Goal: Information Seeking & Learning: Learn about a topic

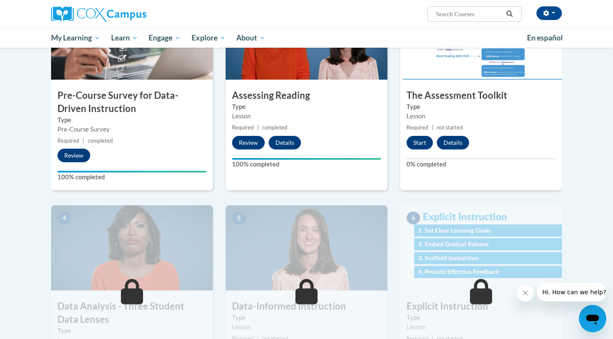
scroll to position [238, 0]
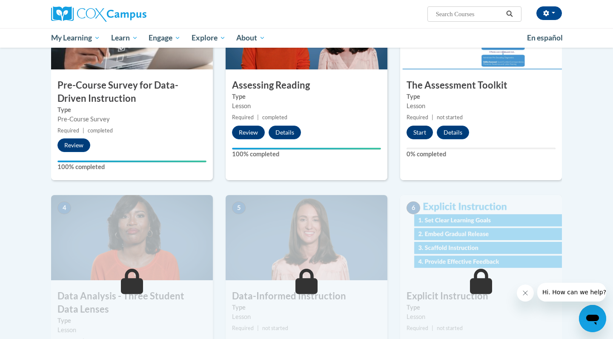
click at [418, 128] on button "Start" at bounding box center [420, 133] width 26 height 14
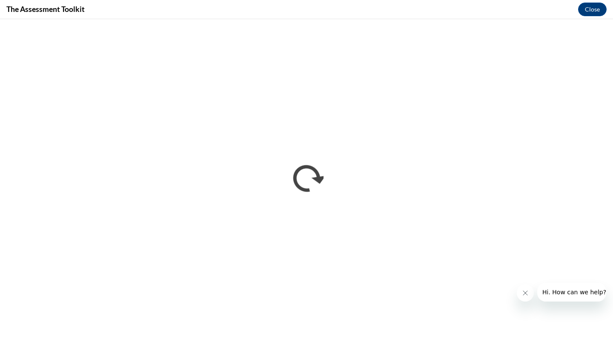
scroll to position [0, 0]
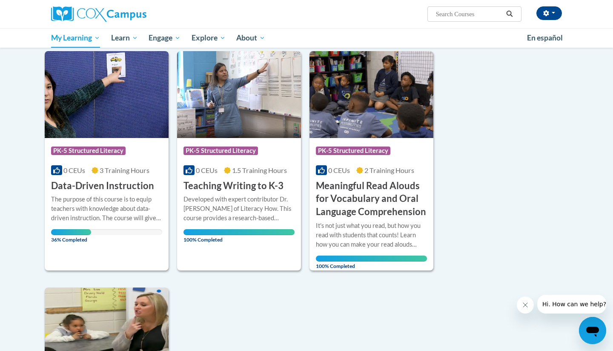
scroll to position [537, 0]
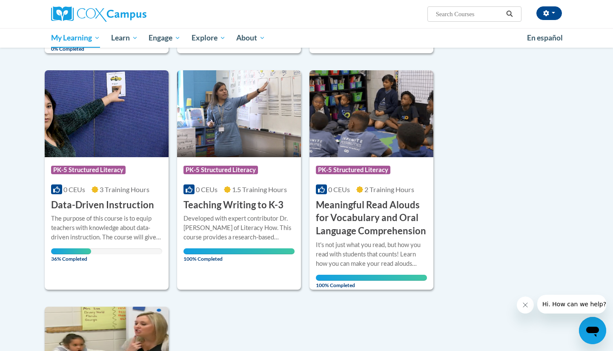
click at [123, 198] on h3 "Data-Driven Instruction" at bounding box center [102, 204] width 103 height 13
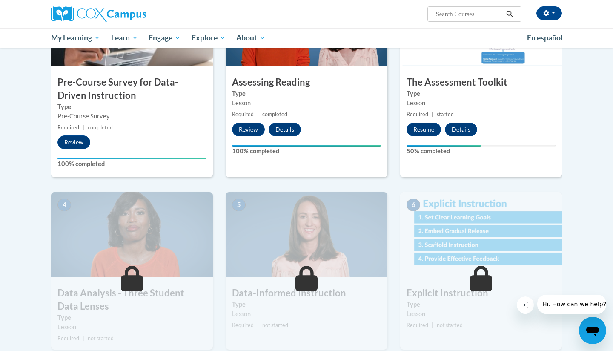
scroll to position [242, 0]
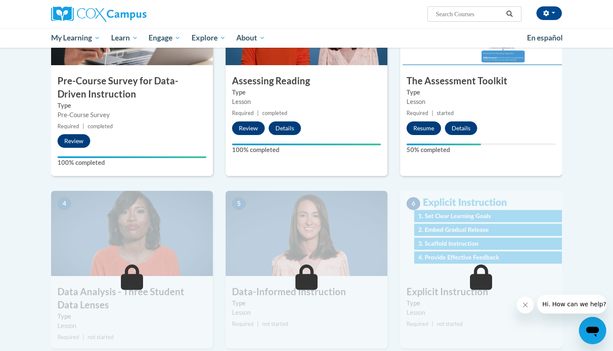
click at [433, 126] on button "Resume" at bounding box center [424, 128] width 34 height 14
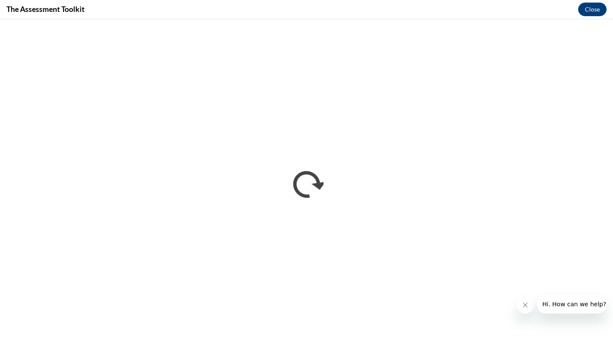
scroll to position [0, 0]
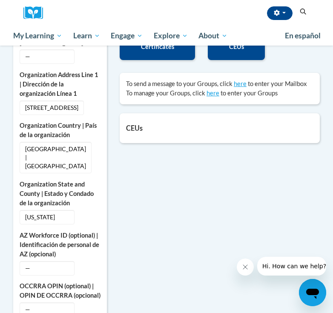
scroll to position [416, 0]
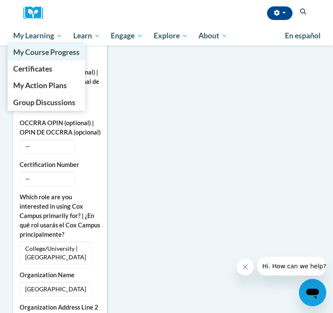
click at [60, 56] on span "My Course Progress" at bounding box center [46, 52] width 66 height 9
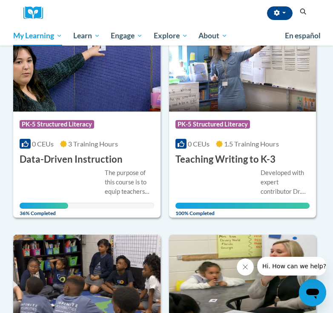
scroll to position [816, 0]
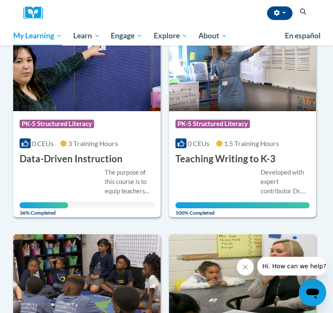
click at [99, 152] on h3 "Data-Driven Instruction" at bounding box center [71, 158] width 103 height 13
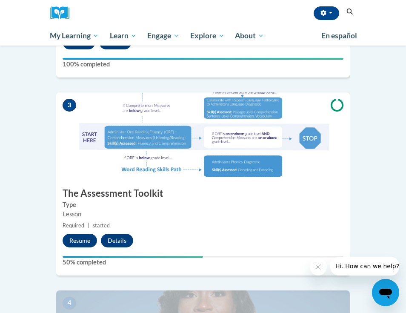
scroll to position [575, 0]
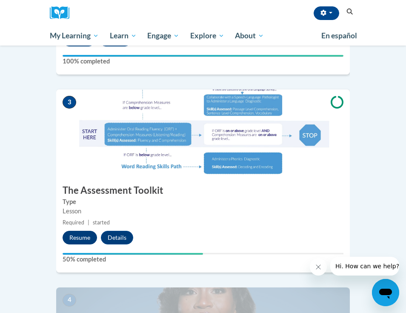
click at [76, 231] on button "Resume" at bounding box center [80, 238] width 34 height 14
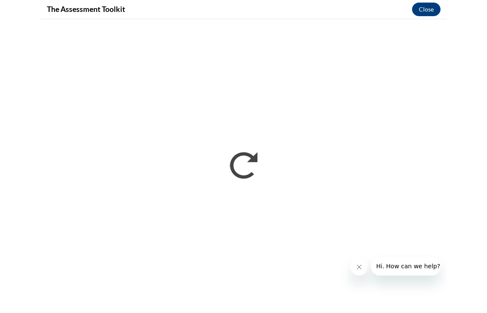
scroll to position [0, 0]
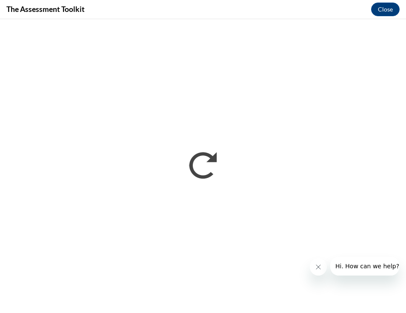
click at [317, 269] on icon "Close message from company" at bounding box center [318, 267] width 7 height 7
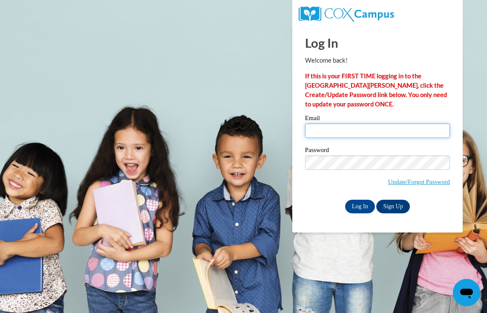
type input "[EMAIL_ADDRESS][DOMAIN_NAME]"
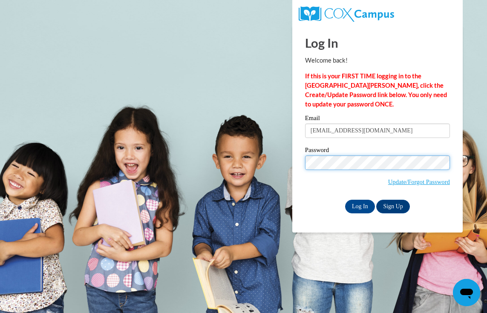
click at [359, 205] on input "Log In" at bounding box center [360, 207] width 30 height 14
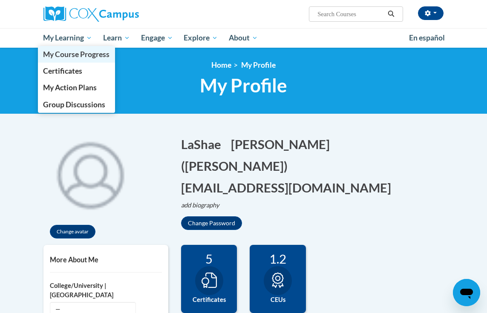
click at [81, 55] on span "My Course Progress" at bounding box center [76, 54] width 66 height 9
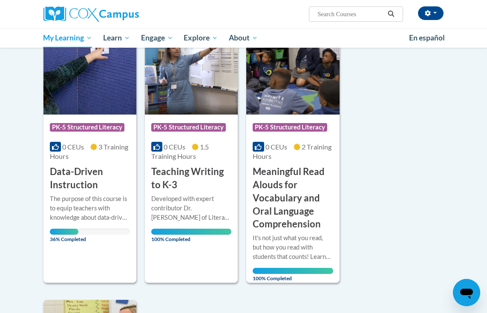
scroll to position [630, 0]
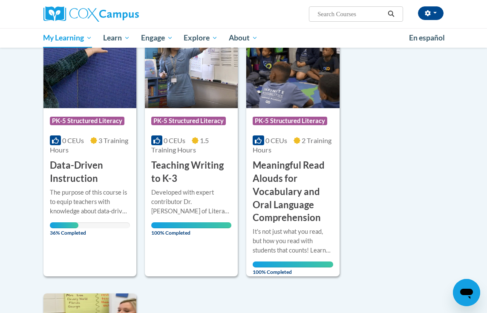
click at [84, 159] on h3 "Data-Driven Instruction" at bounding box center [90, 172] width 80 height 26
click at [86, 159] on h3 "Data-Driven Instruction" at bounding box center [90, 172] width 80 height 26
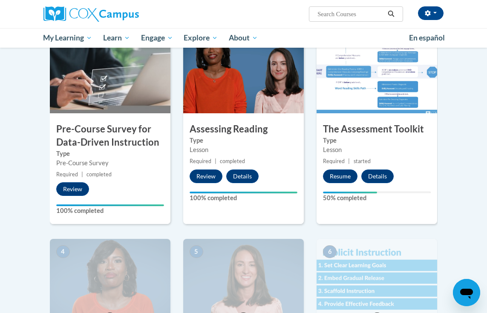
scroll to position [122, 0]
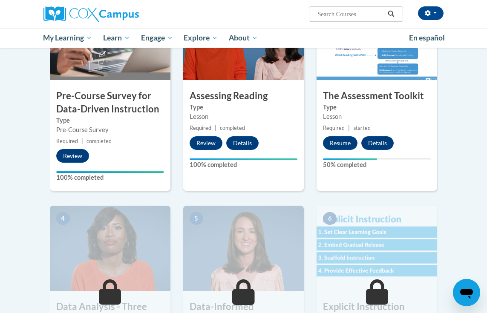
scroll to position [227, 0]
click at [347, 145] on button "Resume" at bounding box center [340, 143] width 34 height 14
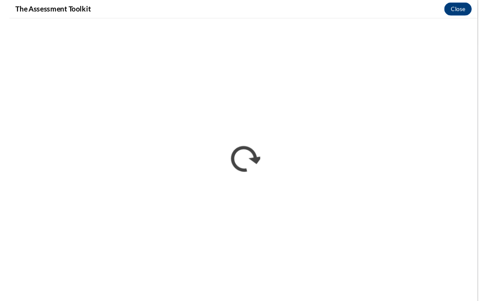
scroll to position [0, 0]
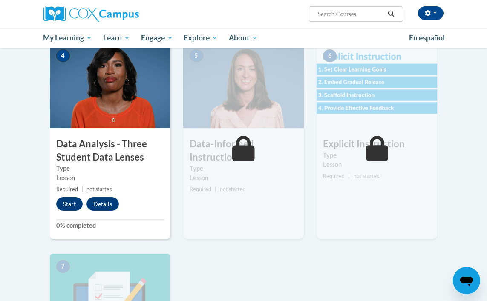
scroll to position [390, 0]
click at [63, 203] on button "Start" at bounding box center [69, 204] width 26 height 14
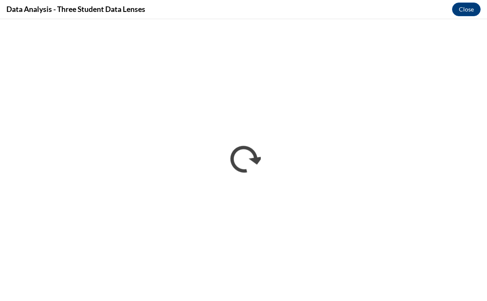
scroll to position [0, 0]
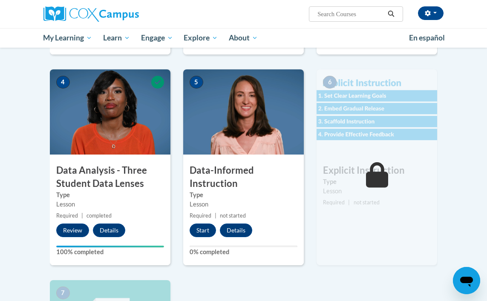
scroll to position [366, 0]
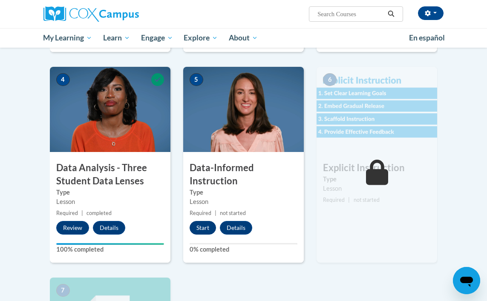
click at [202, 226] on button "Start" at bounding box center [202, 228] width 26 height 14
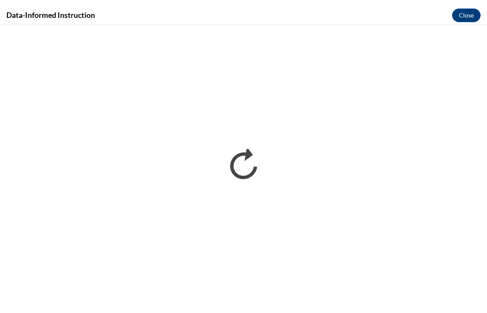
scroll to position [0, 0]
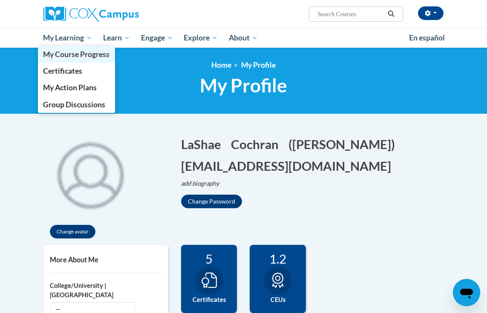
click at [82, 57] on span "My Course Progress" at bounding box center [76, 54] width 66 height 9
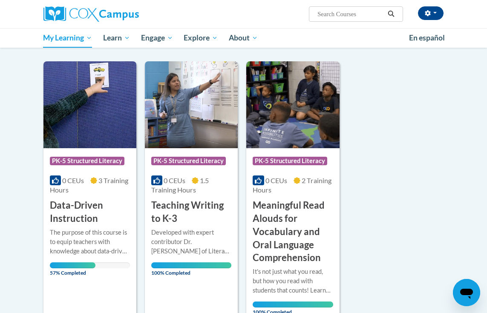
scroll to position [591, 0]
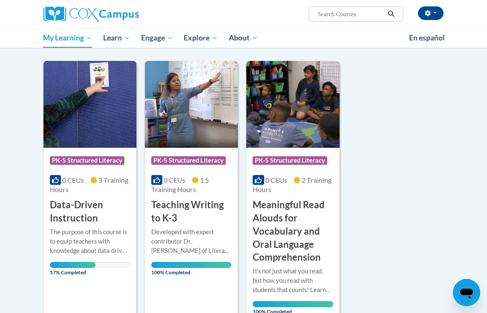
click at [76, 203] on h3 "Data-Driven Instruction" at bounding box center [90, 211] width 80 height 26
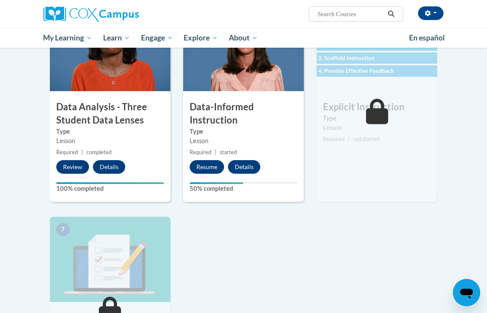
scroll to position [412, 0]
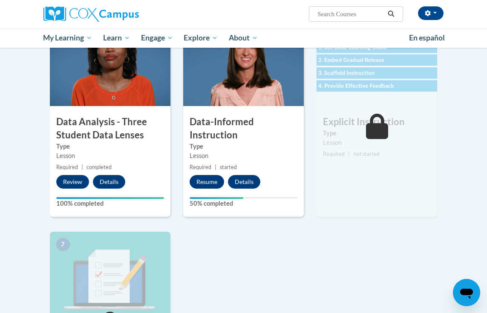
click at [202, 179] on button "Resume" at bounding box center [206, 182] width 34 height 14
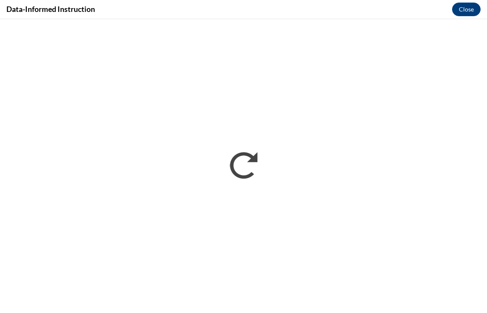
scroll to position [0, 0]
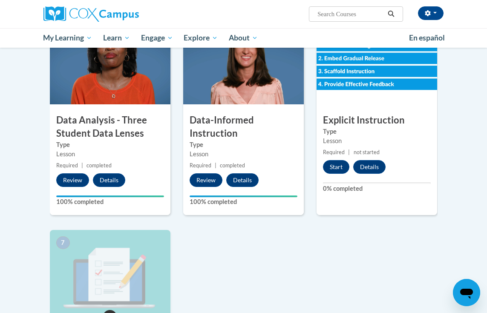
scroll to position [413, 0]
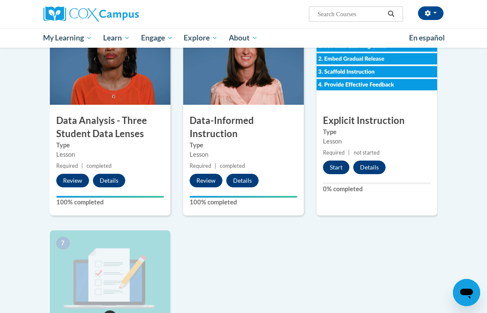
click at [335, 172] on button "Start" at bounding box center [336, 167] width 26 height 14
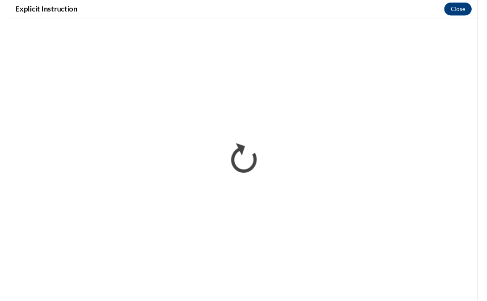
scroll to position [0, 0]
